Goal: Information Seeking & Learning: Learn about a topic

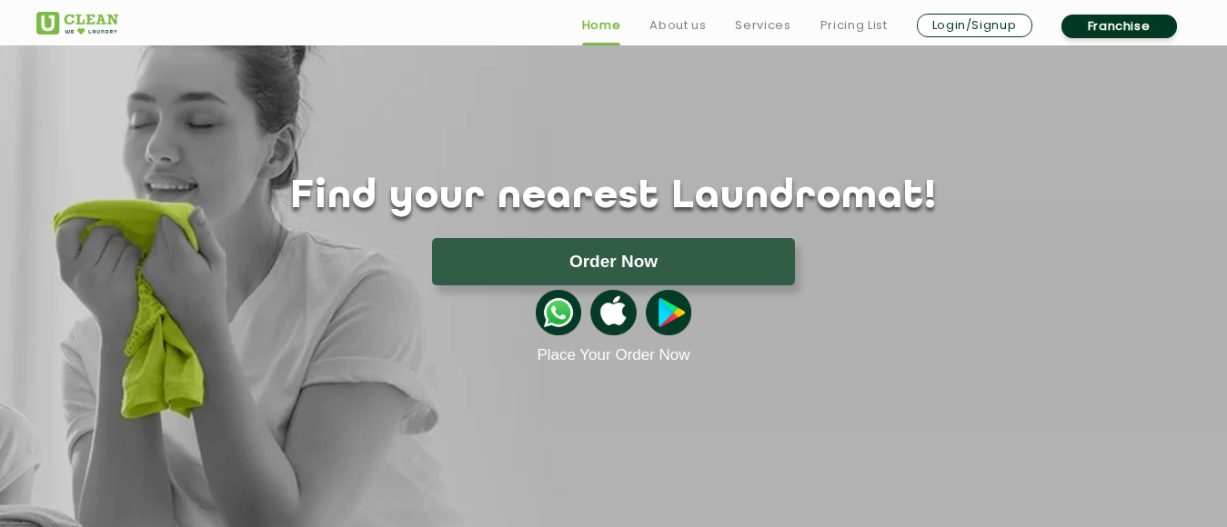
scroll to position [91, 0]
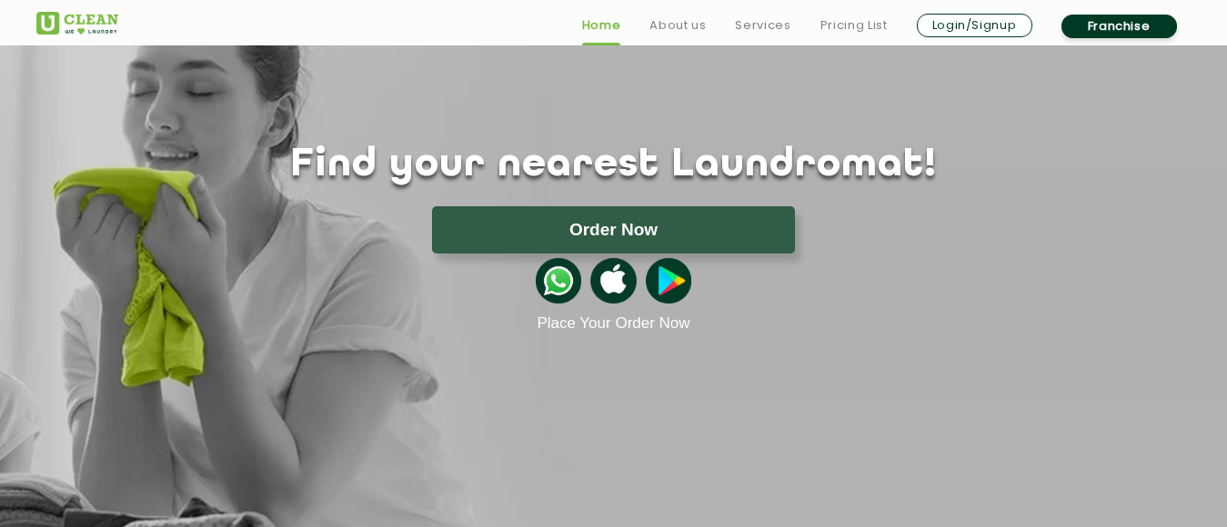
click at [847, 12] on ul "Home About us Services Pricing List Login/Signup Franchise" at bounding box center [879, 25] width 624 height 29
click at [845, 28] on link "Pricing List" at bounding box center [853, 26] width 67 height 22
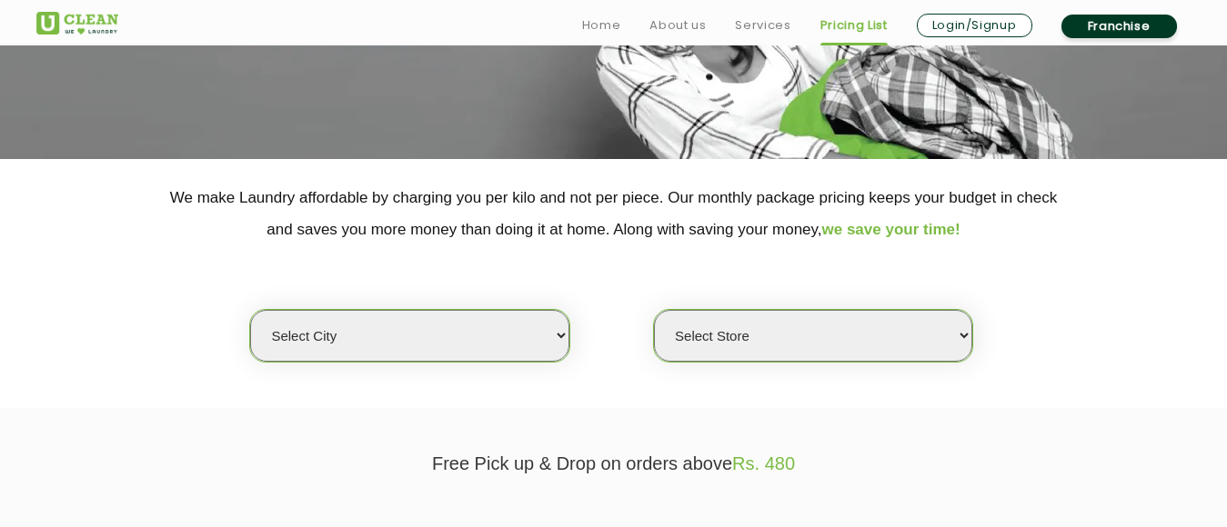
scroll to position [273, 0]
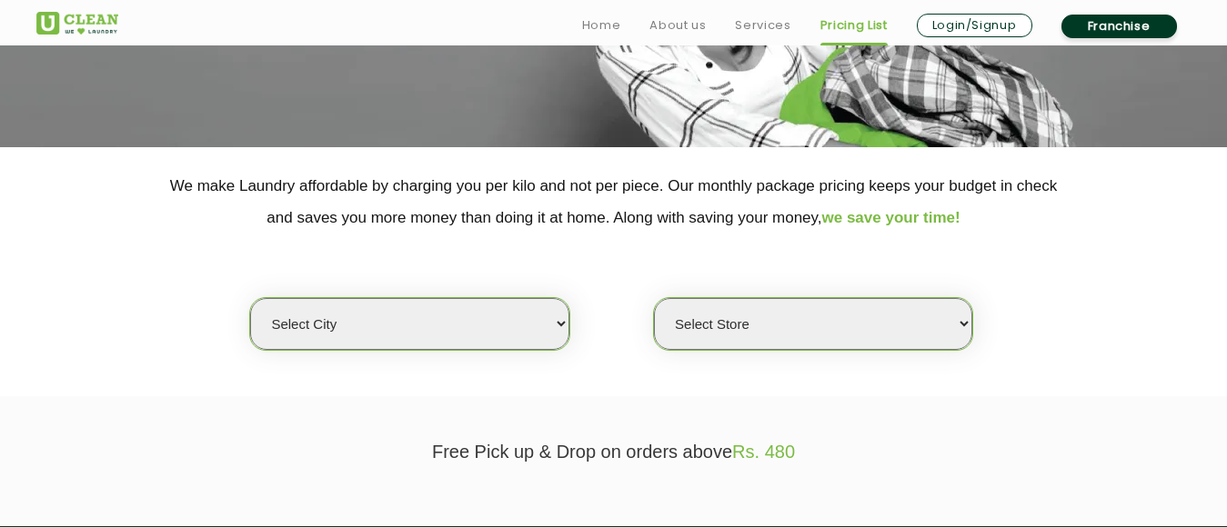
click at [556, 312] on select "Select city [GEOGRAPHIC_DATA] [GEOGRAPHIC_DATA] [GEOGRAPHIC_DATA] [GEOGRAPHIC_D…" at bounding box center [409, 324] width 318 height 52
select select "8"
click at [250, 298] on select "Select city [GEOGRAPHIC_DATA] [GEOGRAPHIC_DATA] [GEOGRAPHIC_DATA] [GEOGRAPHIC_D…" at bounding box center [409, 324] width 318 height 52
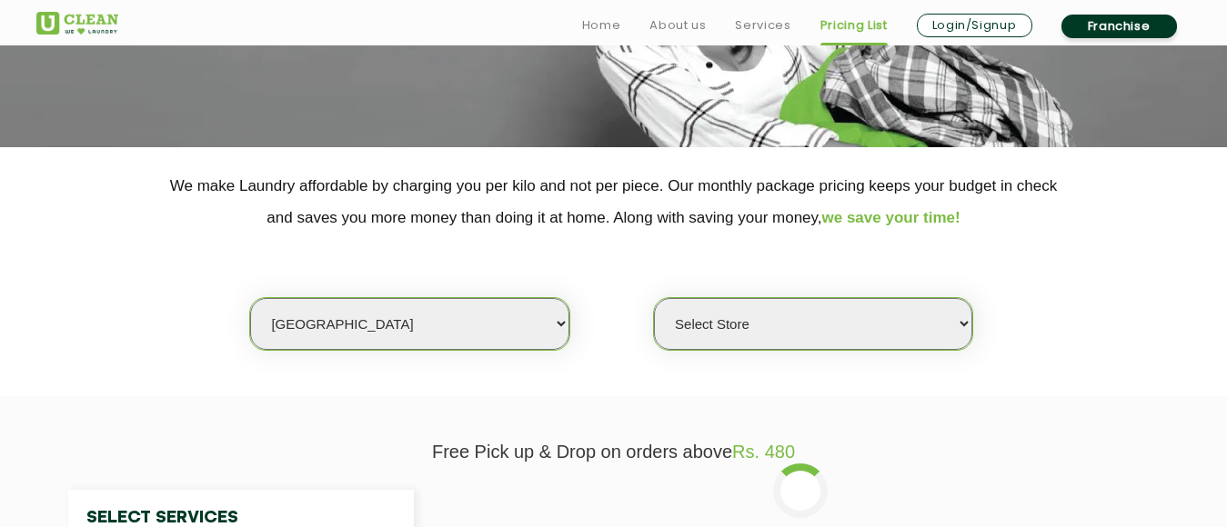
click at [956, 325] on select "Select Store [GEOGRAPHIC_DATA] [GEOGRAPHIC_DATA] [GEOGRAPHIC_DATA] [GEOGRAPHIC_…" at bounding box center [813, 324] width 318 height 52
select select "340"
click at [654, 298] on select "Select Store [GEOGRAPHIC_DATA] [GEOGRAPHIC_DATA] [GEOGRAPHIC_DATA] [GEOGRAPHIC_…" at bounding box center [813, 324] width 318 height 52
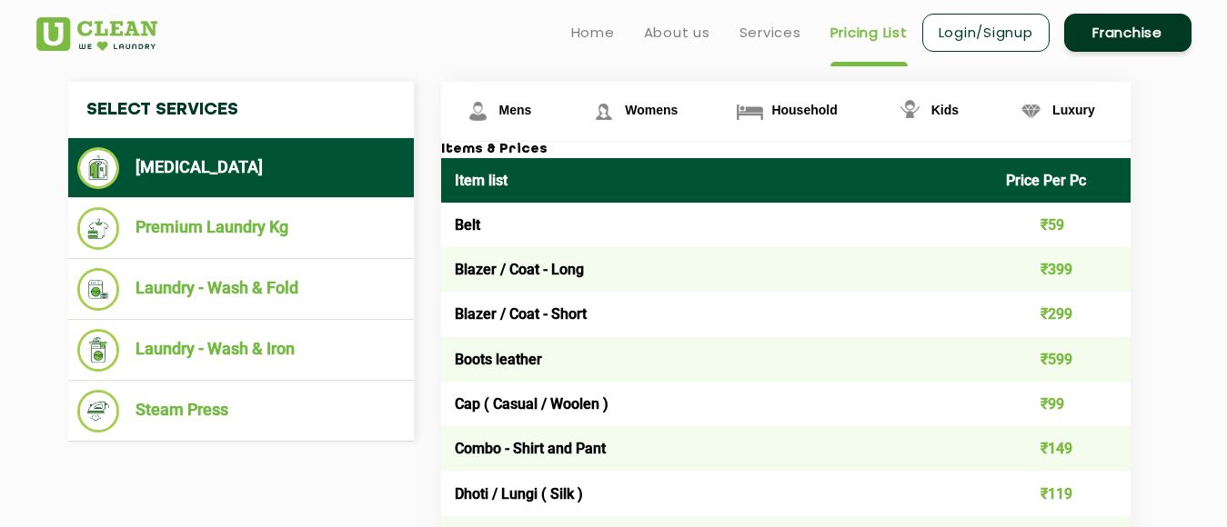
scroll to position [637, 0]
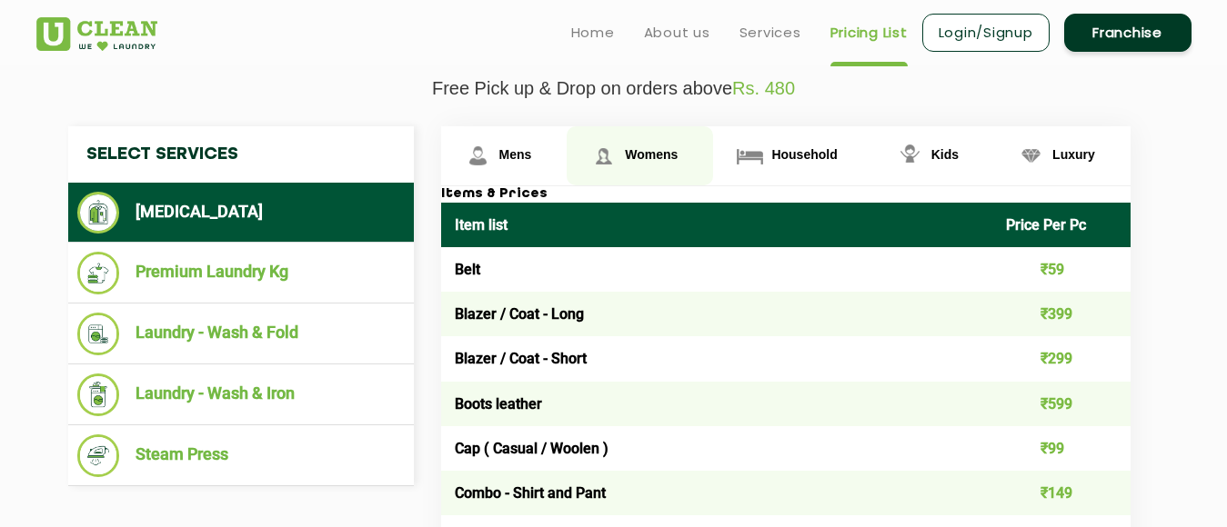
click at [532, 154] on span "Womens" at bounding box center [515, 154] width 33 height 15
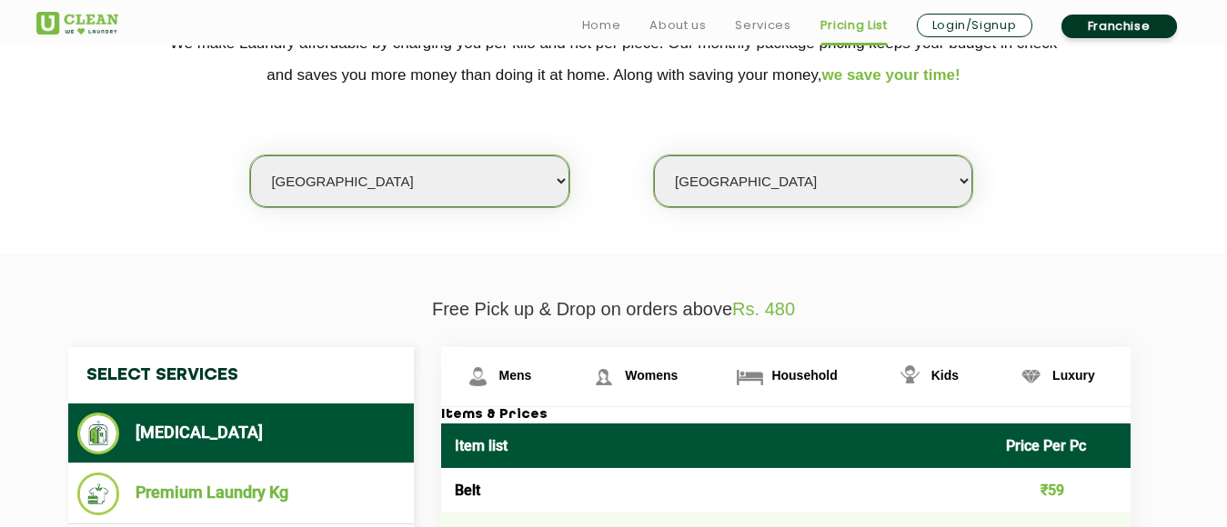
scroll to position [455, 0]
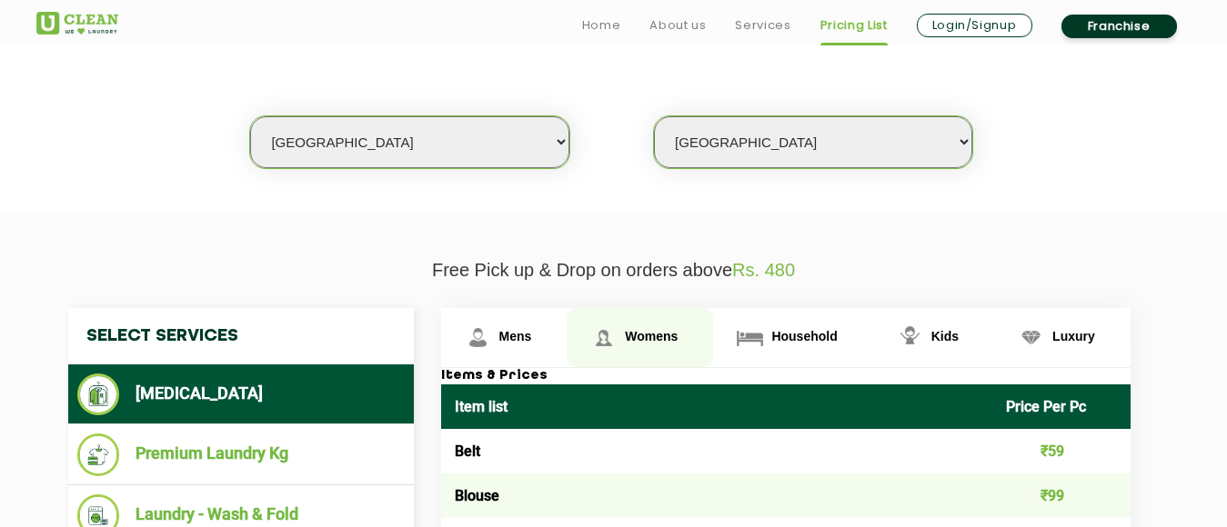
click at [644, 335] on span "Womens" at bounding box center [651, 336] width 53 height 15
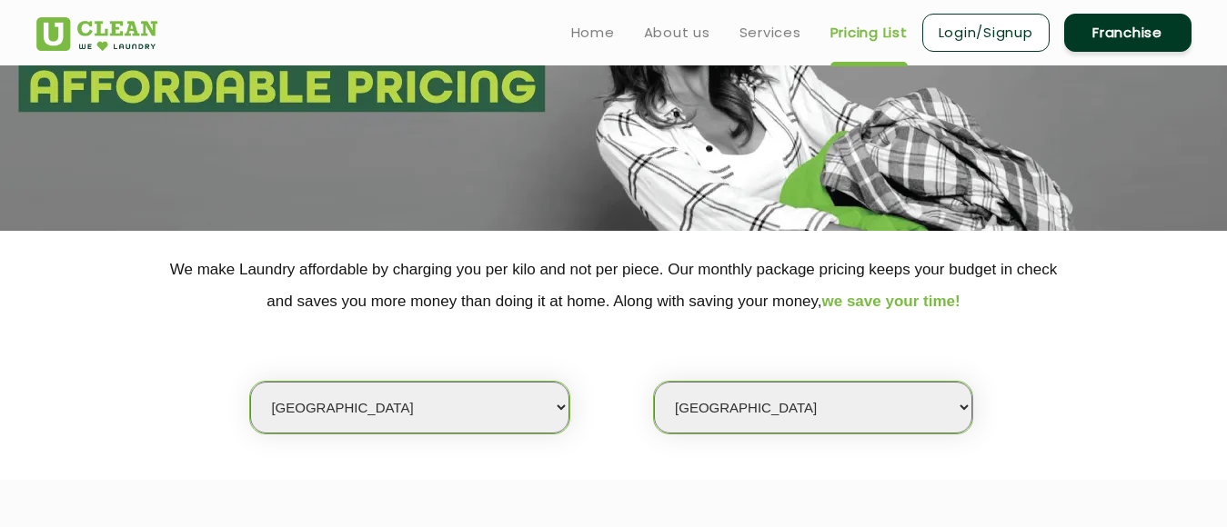
scroll to position [0, 0]
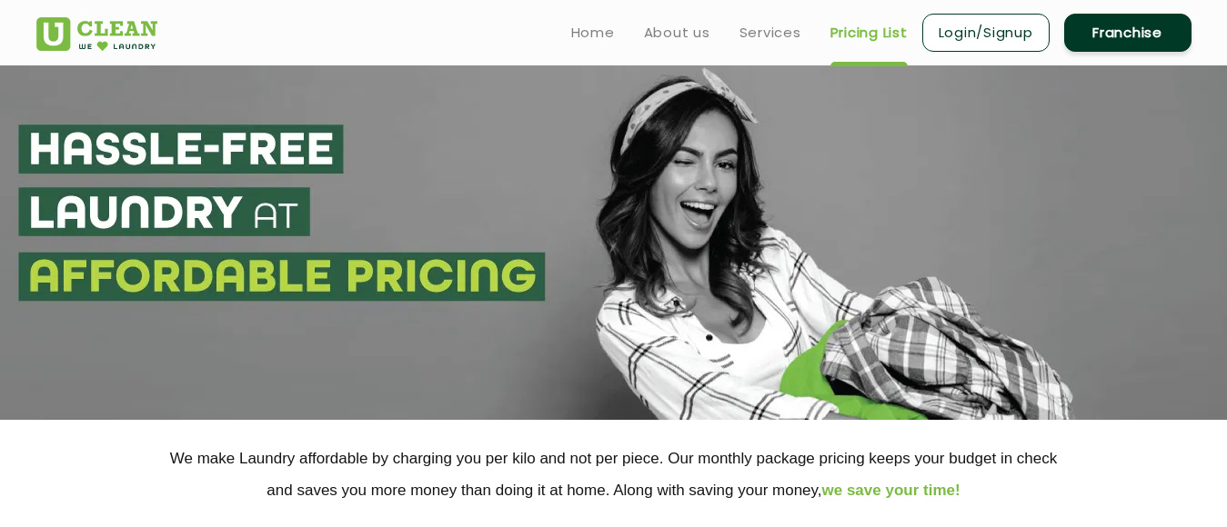
click at [1121, 40] on link "Franchise" at bounding box center [1127, 33] width 127 height 38
